Goal: Find specific page/section: Find specific page/section

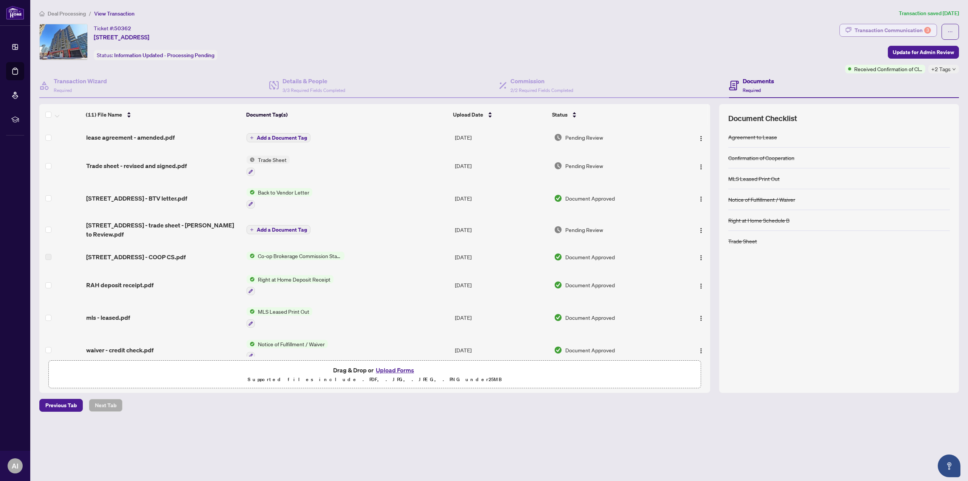
click at [898, 30] on div "Transaction Communication 3" at bounding box center [893, 30] width 76 height 12
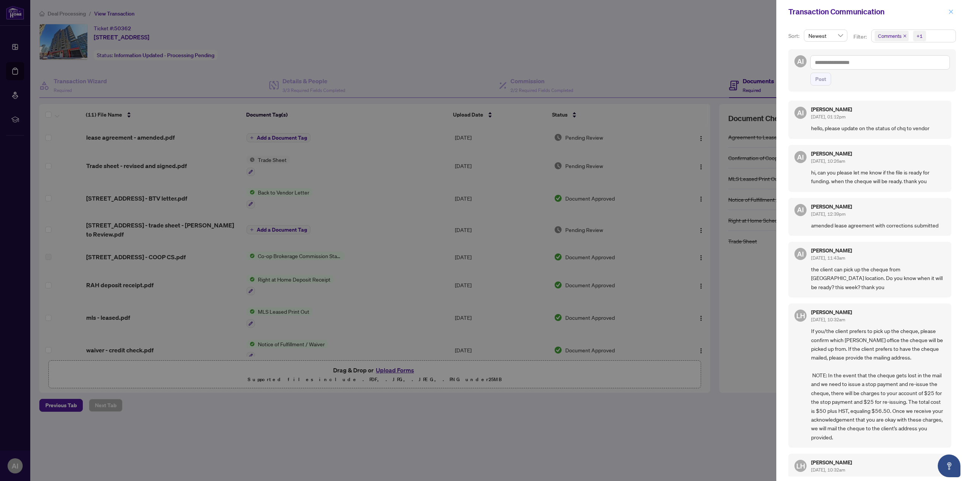
click at [953, 11] on icon "close" at bounding box center [951, 11] width 5 height 5
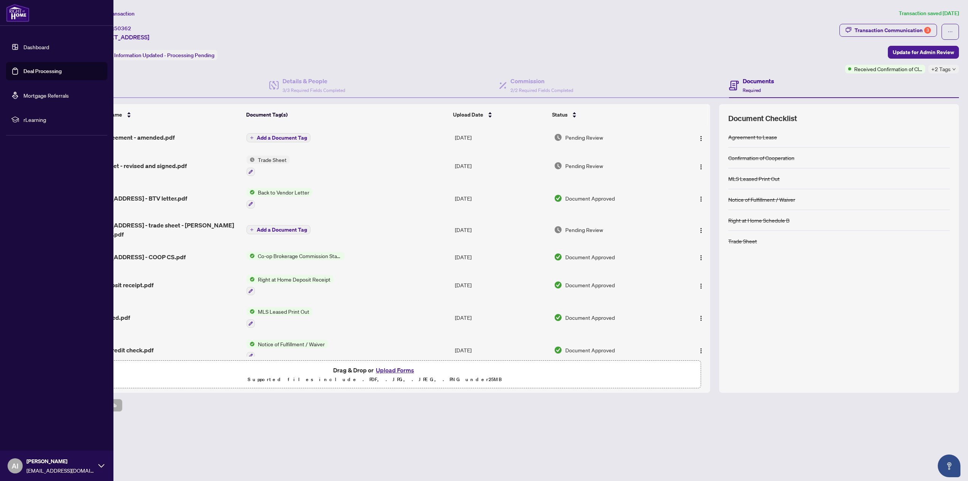
click at [32, 47] on link "Dashboard" at bounding box center [36, 46] width 26 height 7
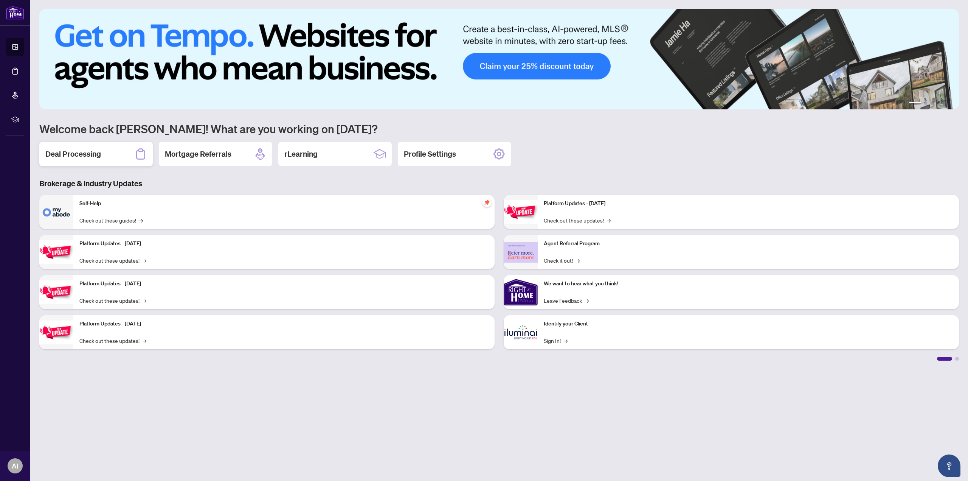
click at [85, 153] on h2 "Deal Processing" at bounding box center [73, 154] width 56 height 11
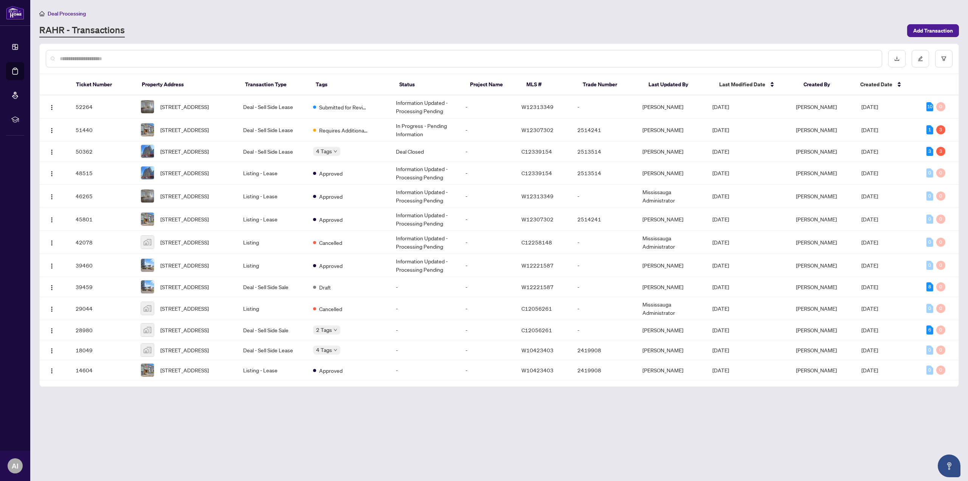
click at [588, 455] on main "Deal Processing [PERSON_NAME] - Transactions Add Transaction Ticket Number Prop…" at bounding box center [499, 240] width 938 height 481
click at [197, 151] on span "[STREET_ADDRESS]" at bounding box center [184, 151] width 48 height 8
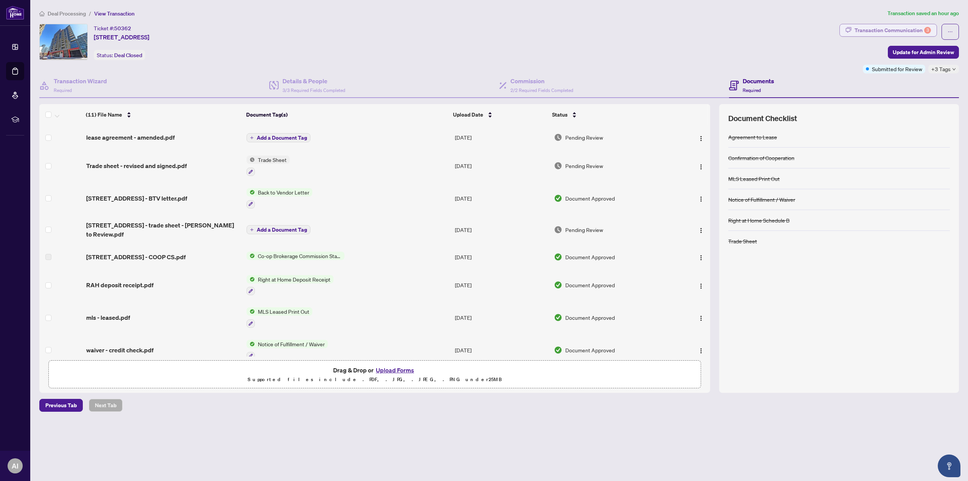
click at [908, 28] on div "Transaction Communication 3" at bounding box center [893, 30] width 76 height 12
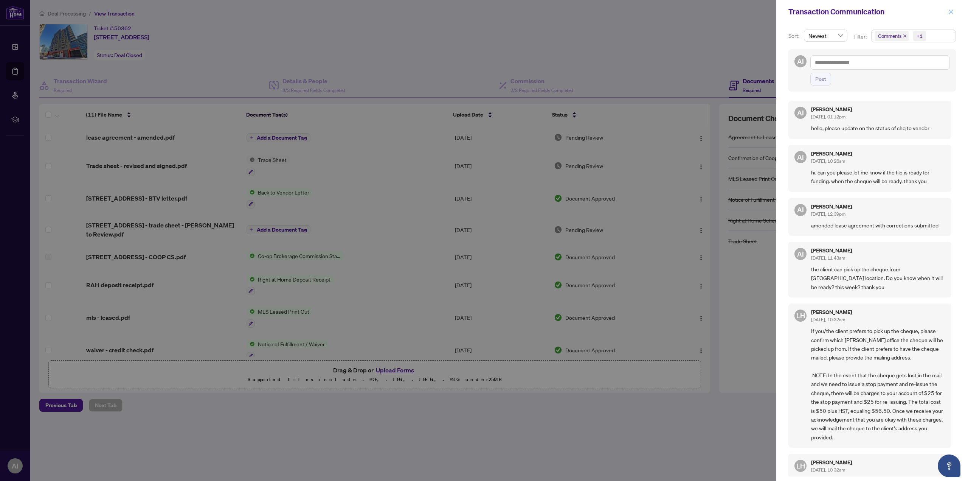
click at [952, 12] on icon "close" at bounding box center [951, 11] width 4 height 4
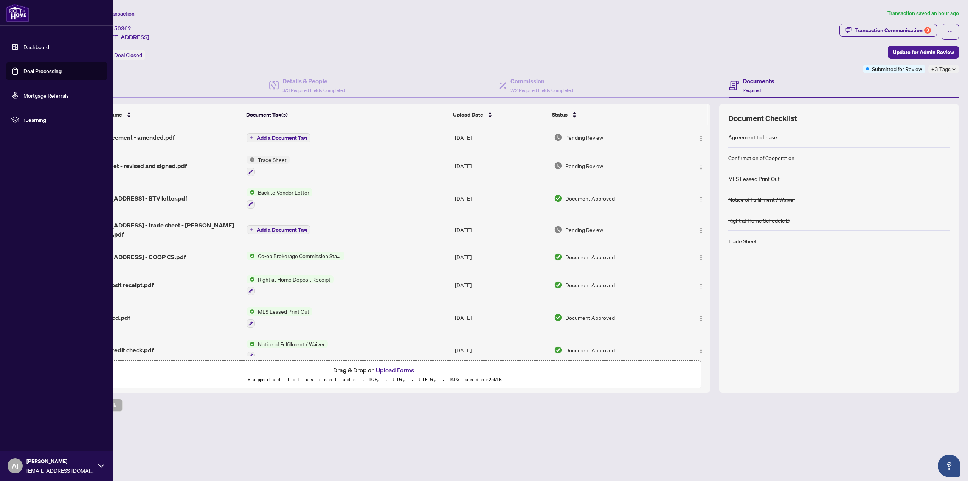
drag, startPoint x: 30, startPoint y: 47, endPoint x: 62, endPoint y: 56, distance: 33.9
click at [30, 47] on link "Dashboard" at bounding box center [36, 46] width 26 height 7
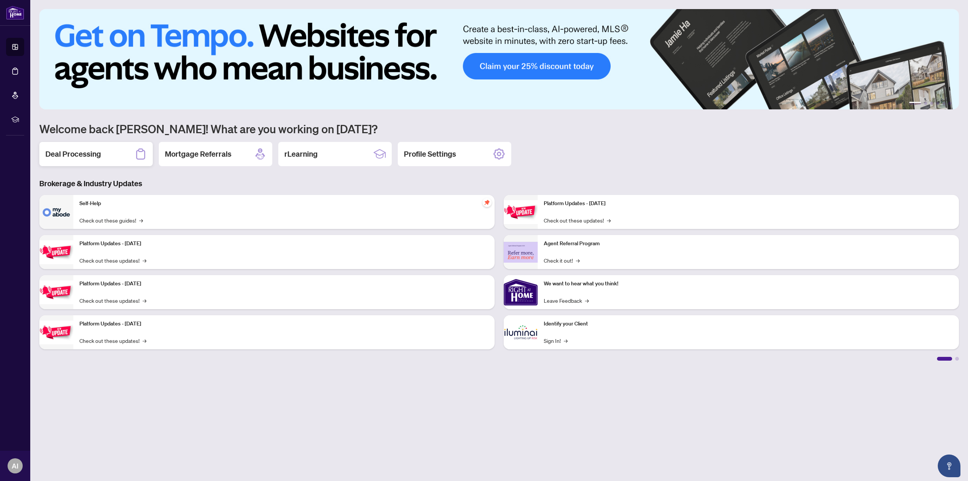
click at [106, 154] on div "Deal Processing" at bounding box center [95, 154] width 113 height 24
